Goal: Task Accomplishment & Management: Complete application form

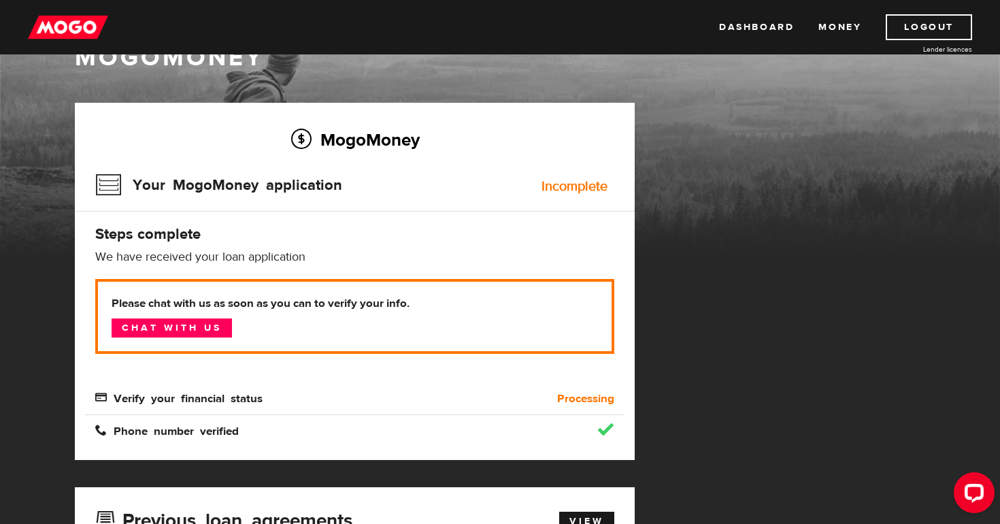
scroll to position [31, 0]
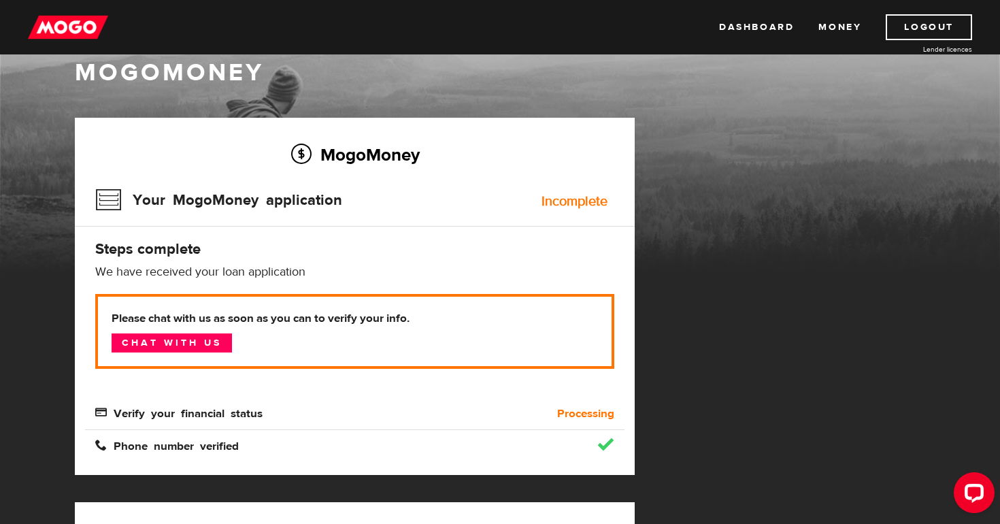
click at [828, 409] on div "MogoMoney Your MogoMoney application Expired Your MogoMoney credit decision has…" at bounding box center [500, 496] width 871 height 756
click at [964, 492] on div "Open LiveChat chat widget" at bounding box center [973, 491] width 23 height 23
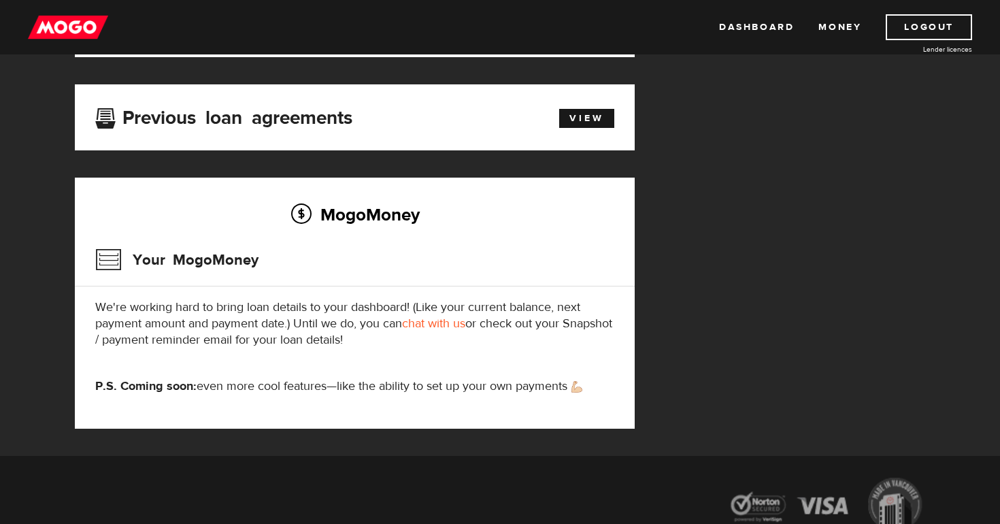
scroll to position [456, 0]
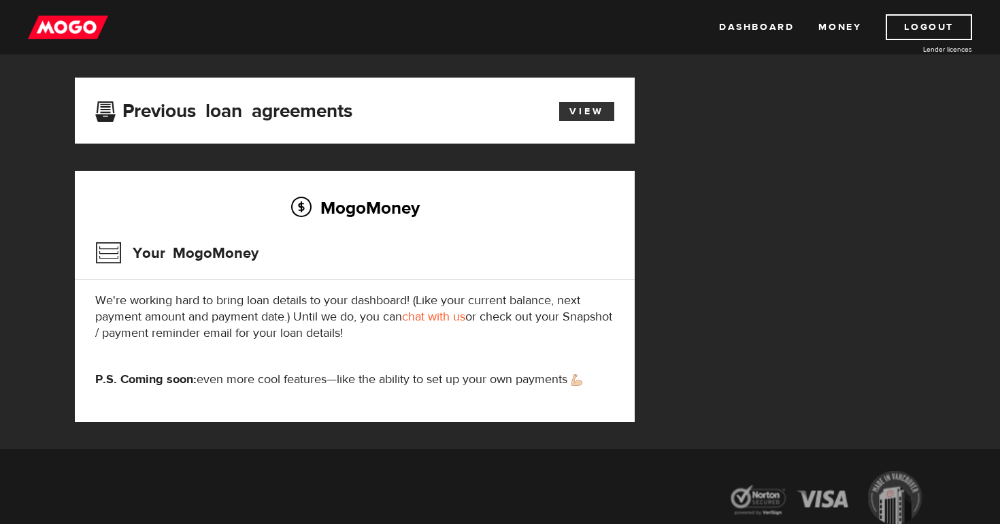
click at [593, 112] on link "View" at bounding box center [586, 111] width 55 height 19
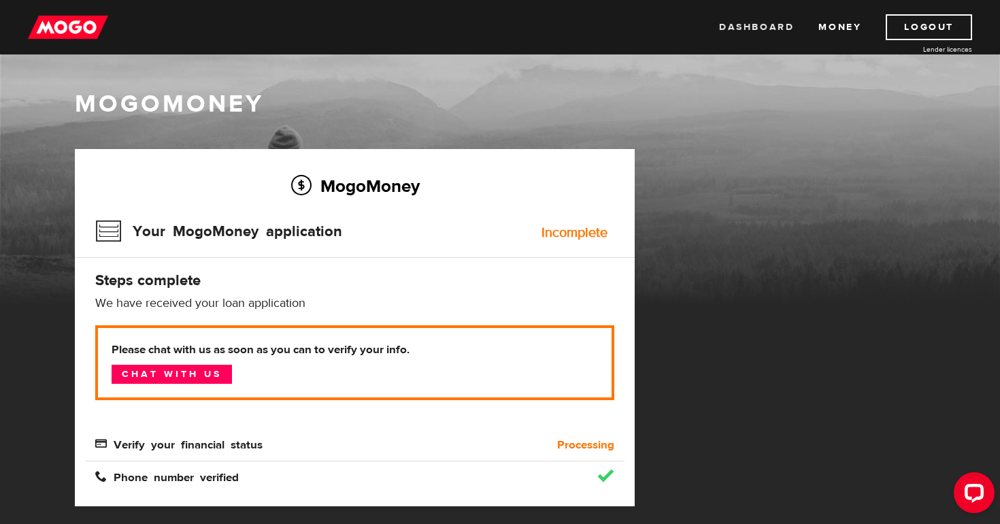
click at [756, 35] on link "Dashboard" at bounding box center [756, 27] width 75 height 26
click at [581, 238] on div "Incomplete" at bounding box center [574, 233] width 66 height 14
drag, startPoint x: 581, startPoint y: 238, endPoint x: 538, endPoint y: 237, distance: 42.9
click at [538, 237] on div "Your MogoMoney application Incomplete" at bounding box center [354, 236] width 519 height 44
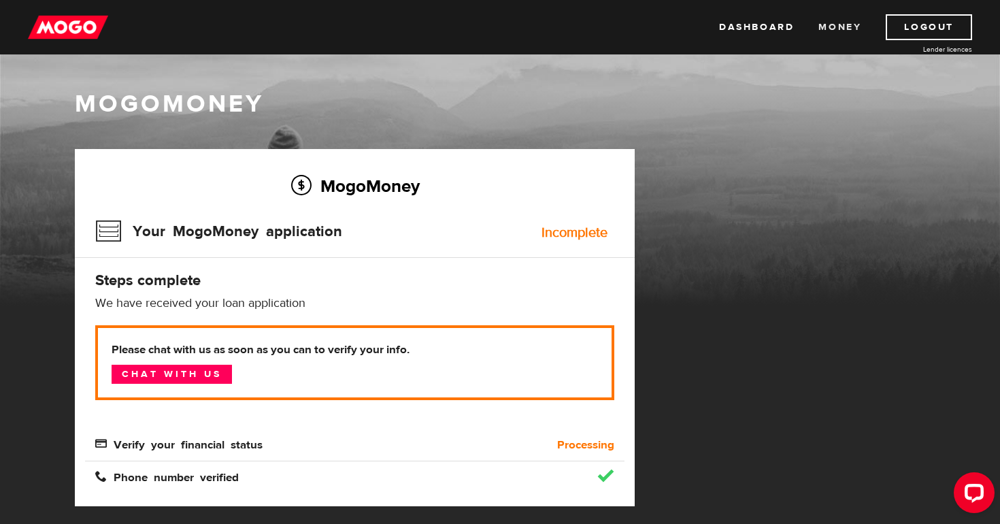
click at [841, 21] on link "Money" at bounding box center [839, 27] width 43 height 26
click at [62, 37] on img at bounding box center [68, 27] width 80 height 26
